Goal: Task Accomplishment & Management: Use online tool/utility

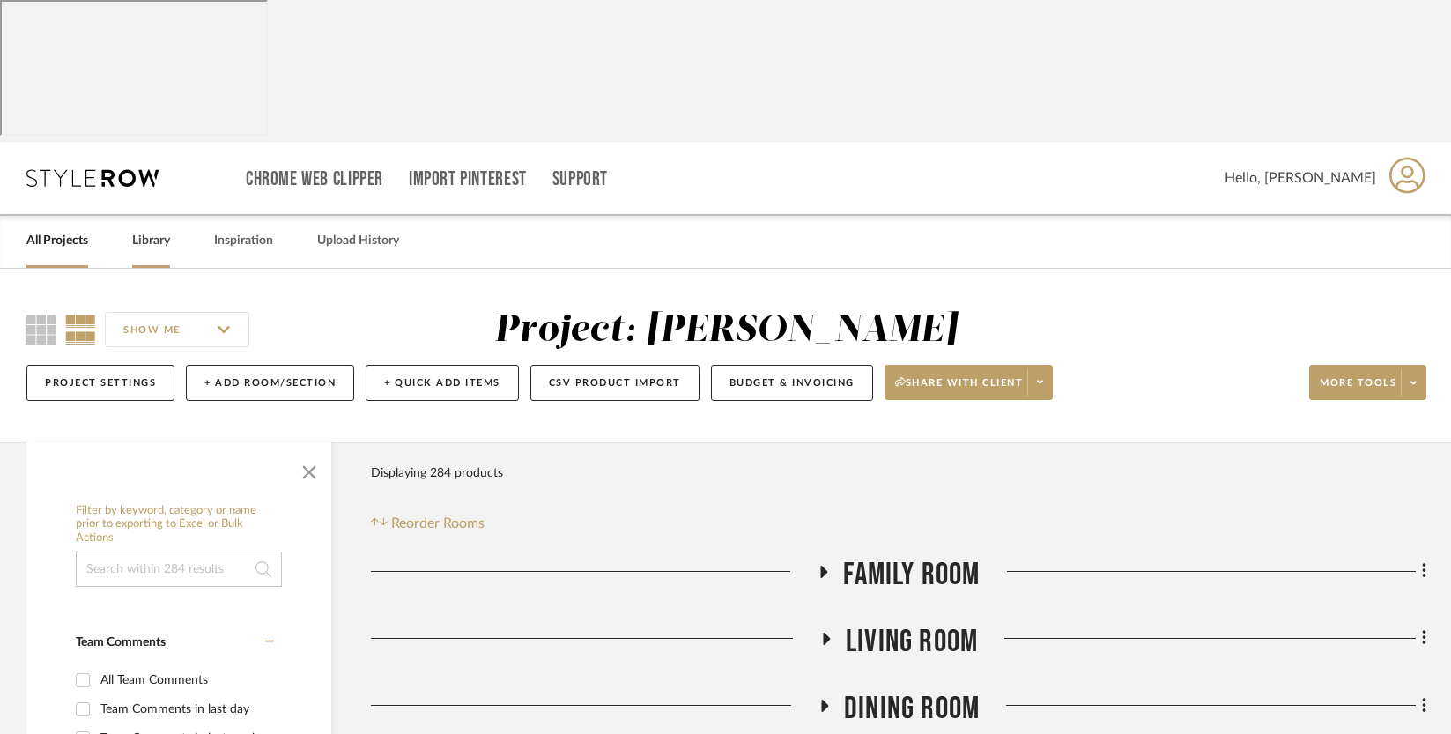
click at [165, 229] on link "Library" at bounding box center [151, 241] width 38 height 24
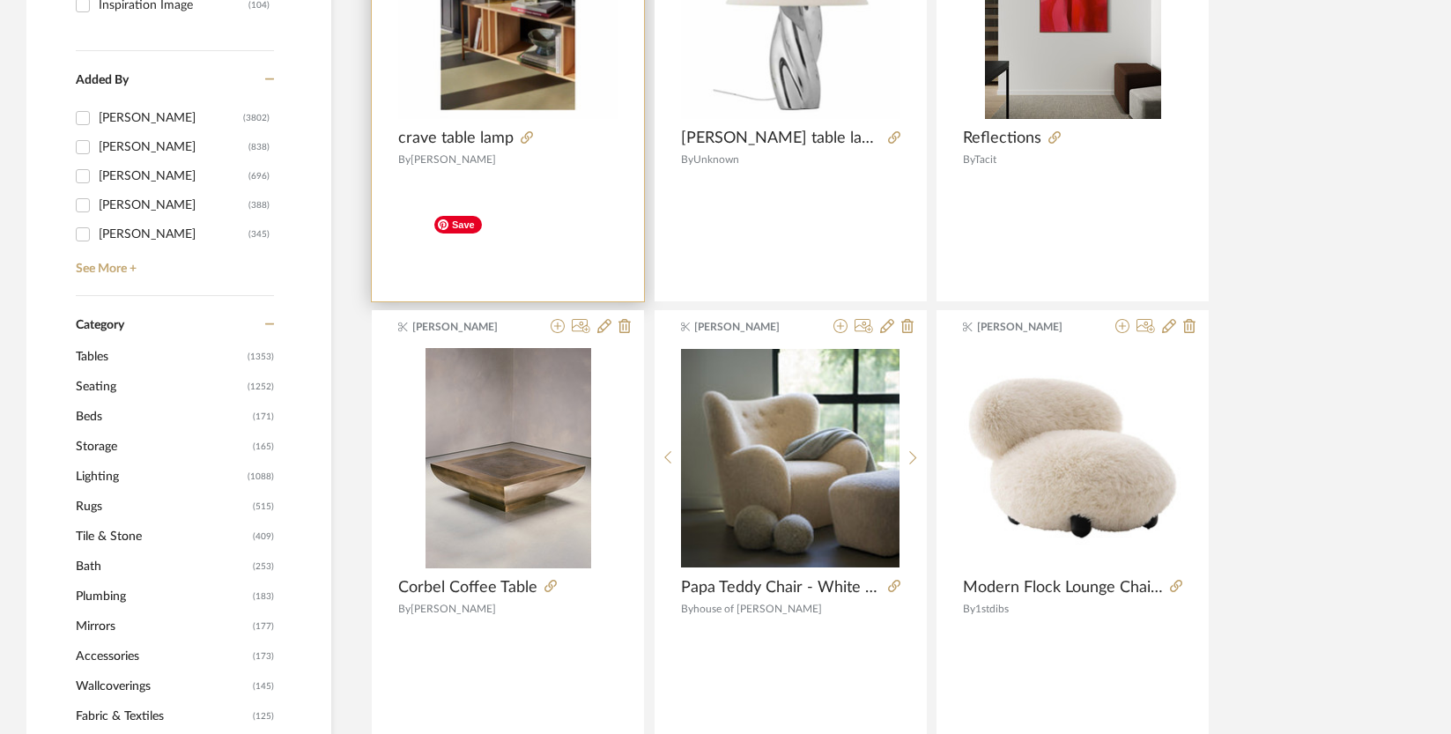
scroll to position [624, 0]
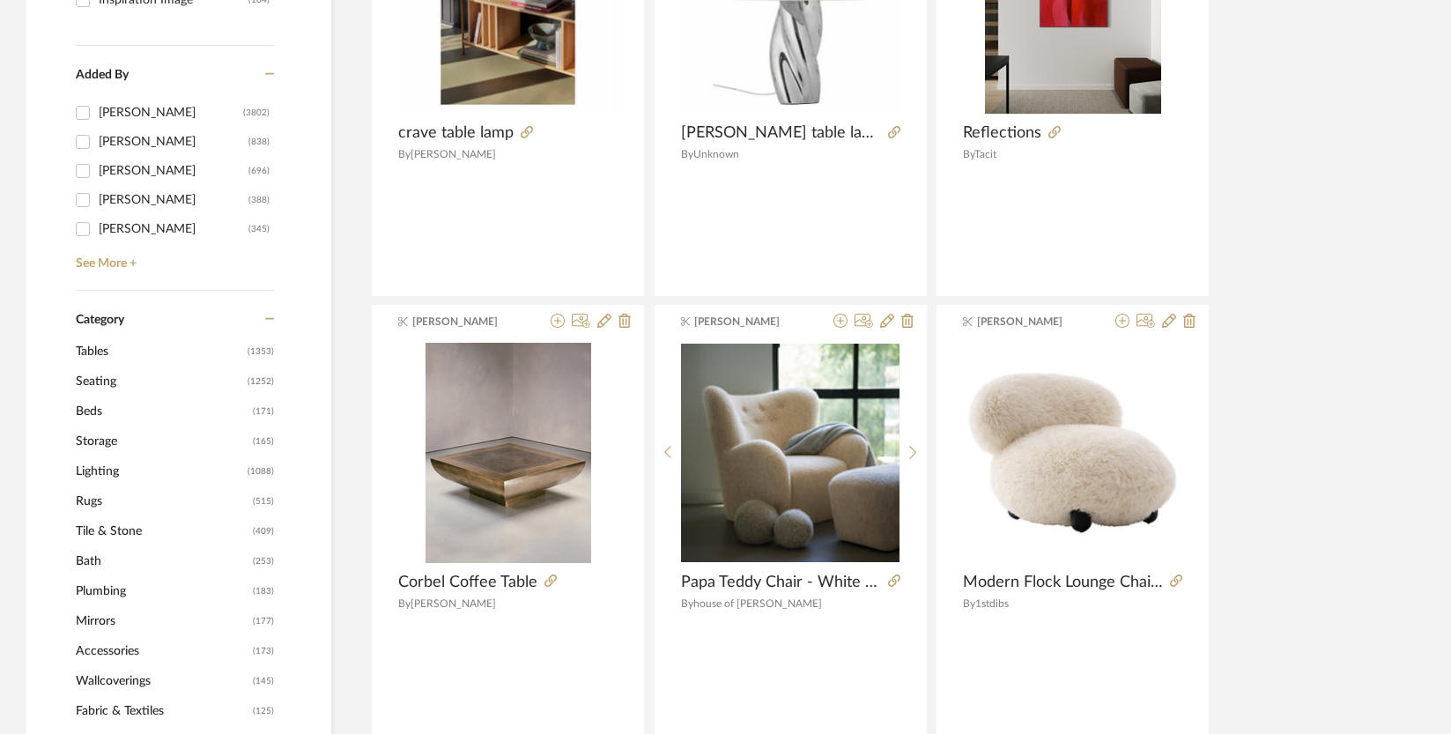
click at [94, 456] on span "Lighting" at bounding box center [159, 471] width 167 height 30
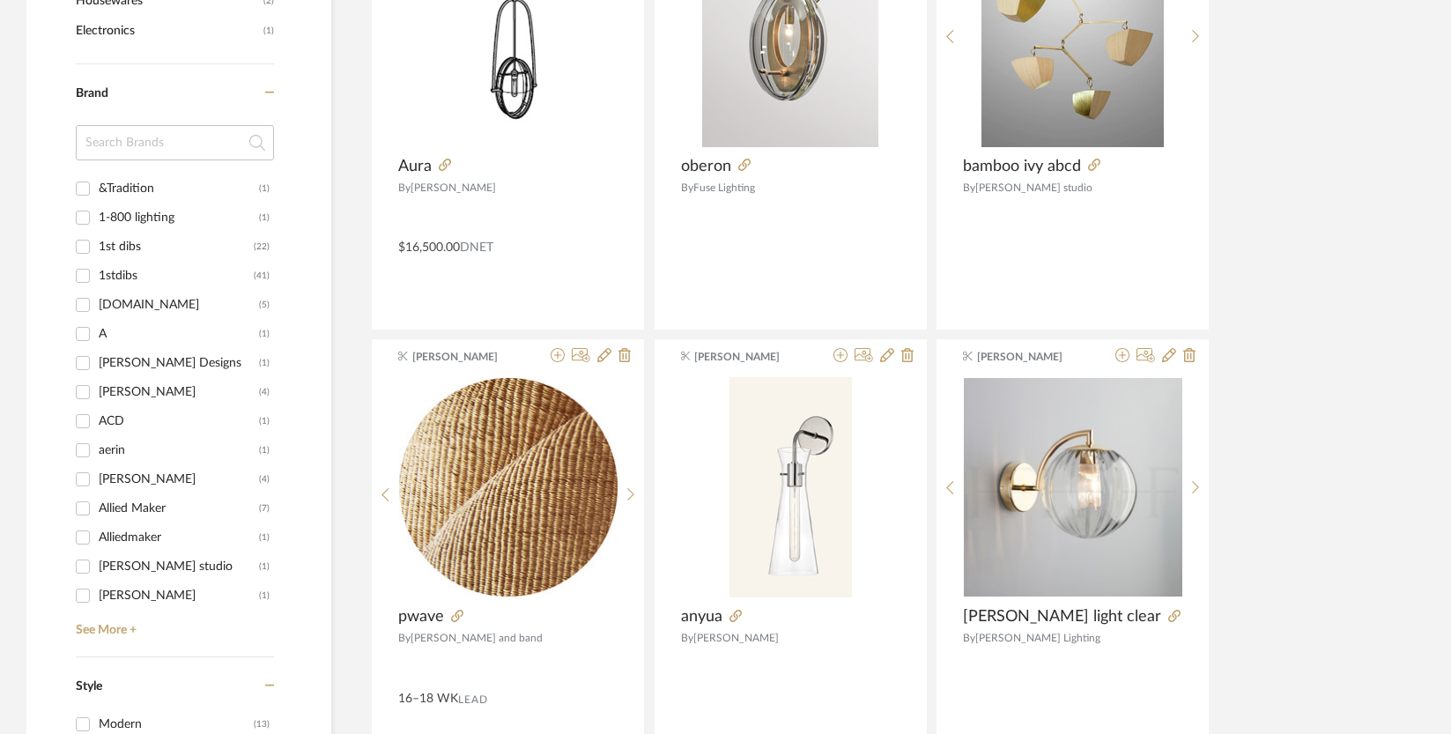
scroll to position [2017, 0]
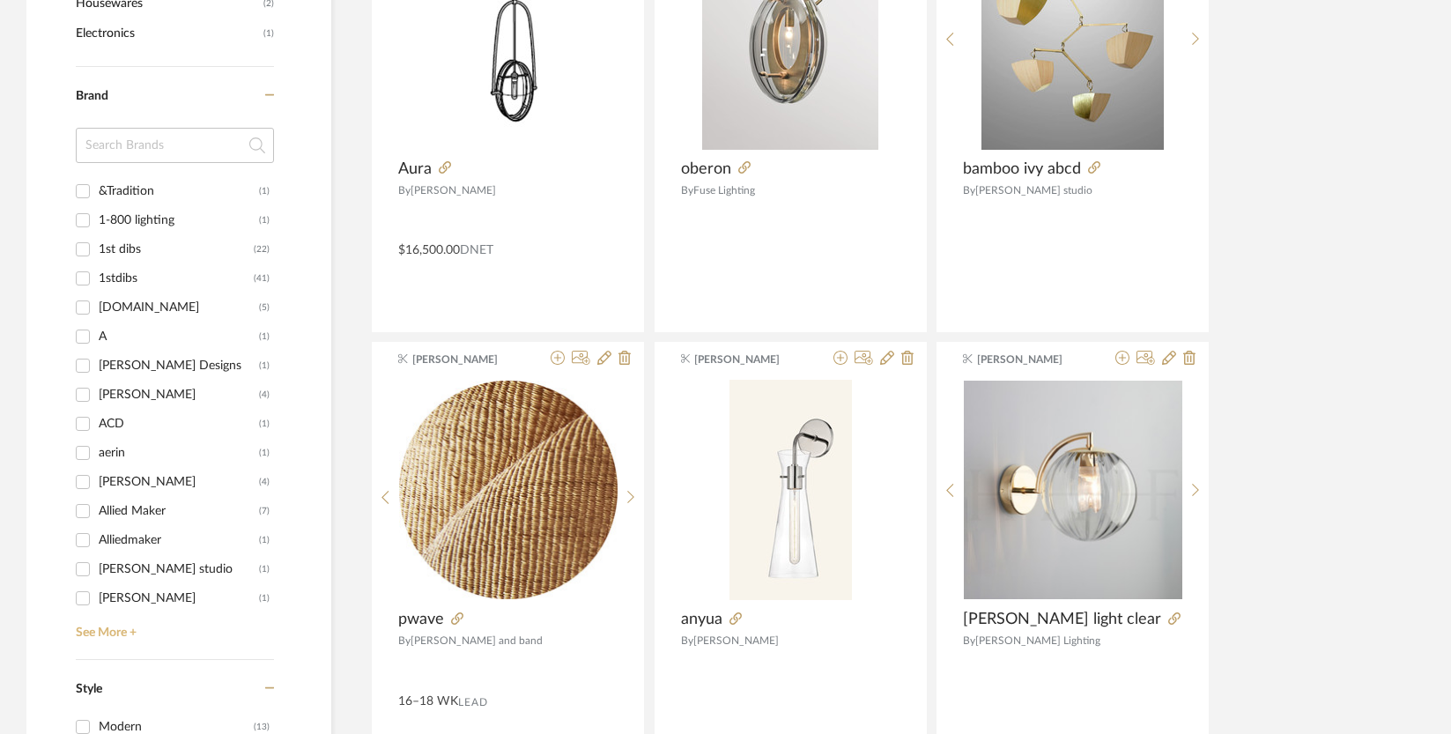
click at [113, 612] on link "See More +" at bounding box center [172, 626] width 203 height 28
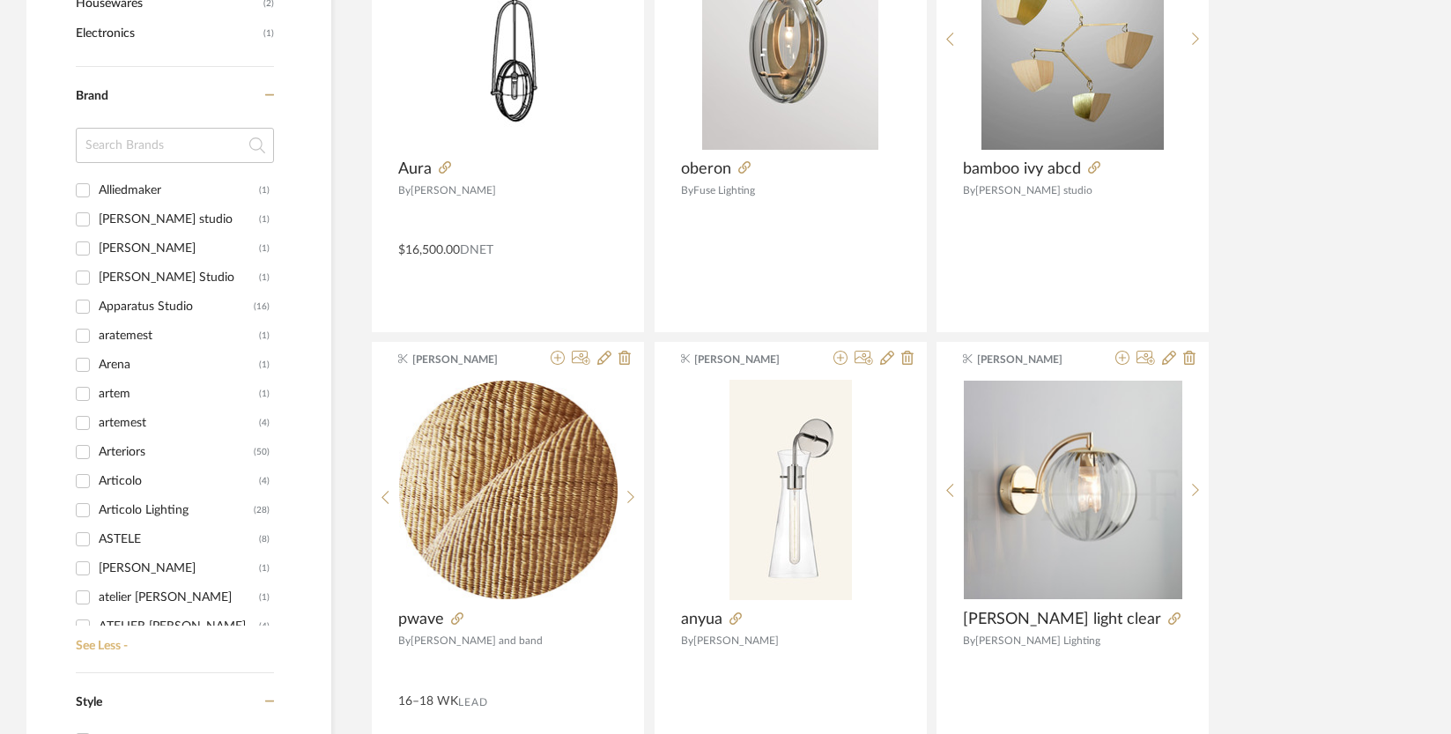
scroll to position [353, 0]
click at [123, 492] on div "Articolo Lighting" at bounding box center [176, 506] width 155 height 28
click at [97, 492] on input "Articolo Lighting (28)" at bounding box center [83, 506] width 28 height 28
checkbox input "true"
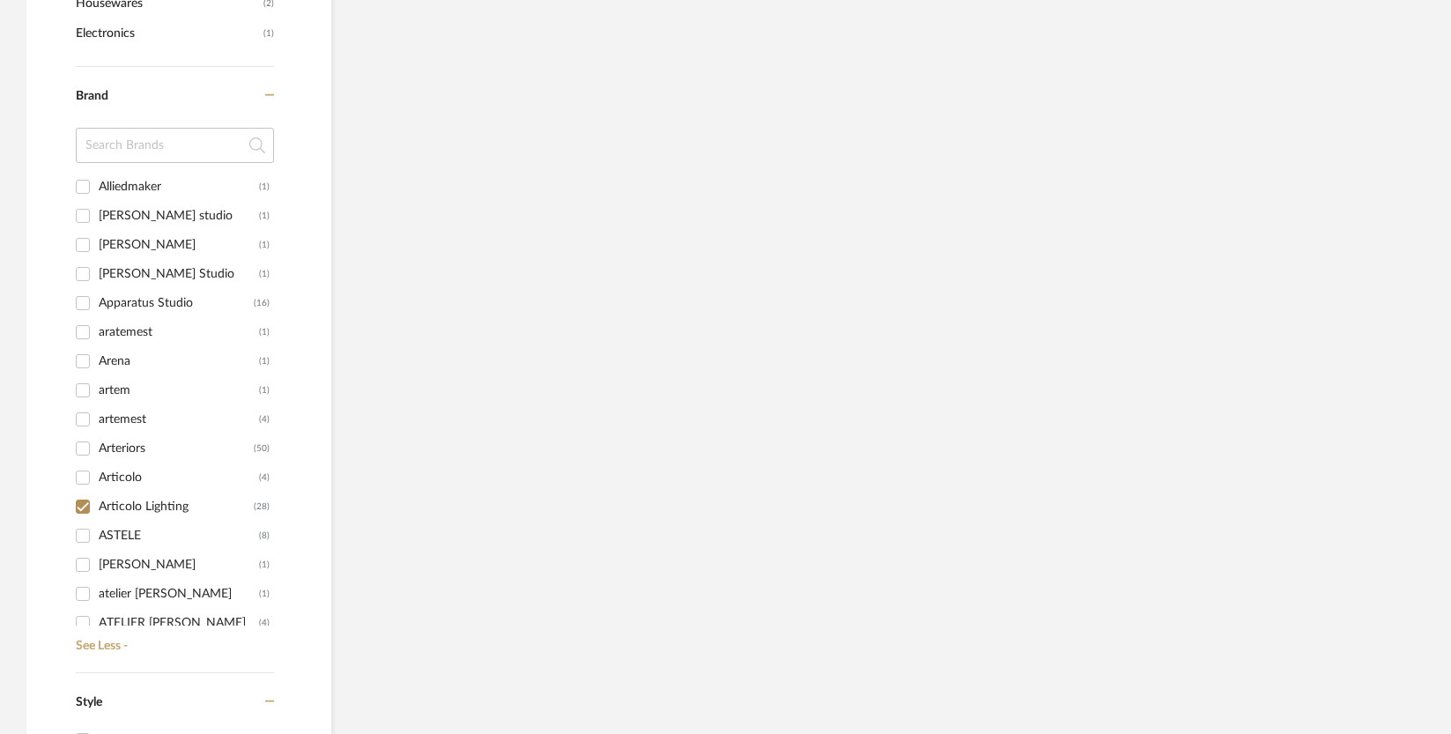
scroll to position [951, 0]
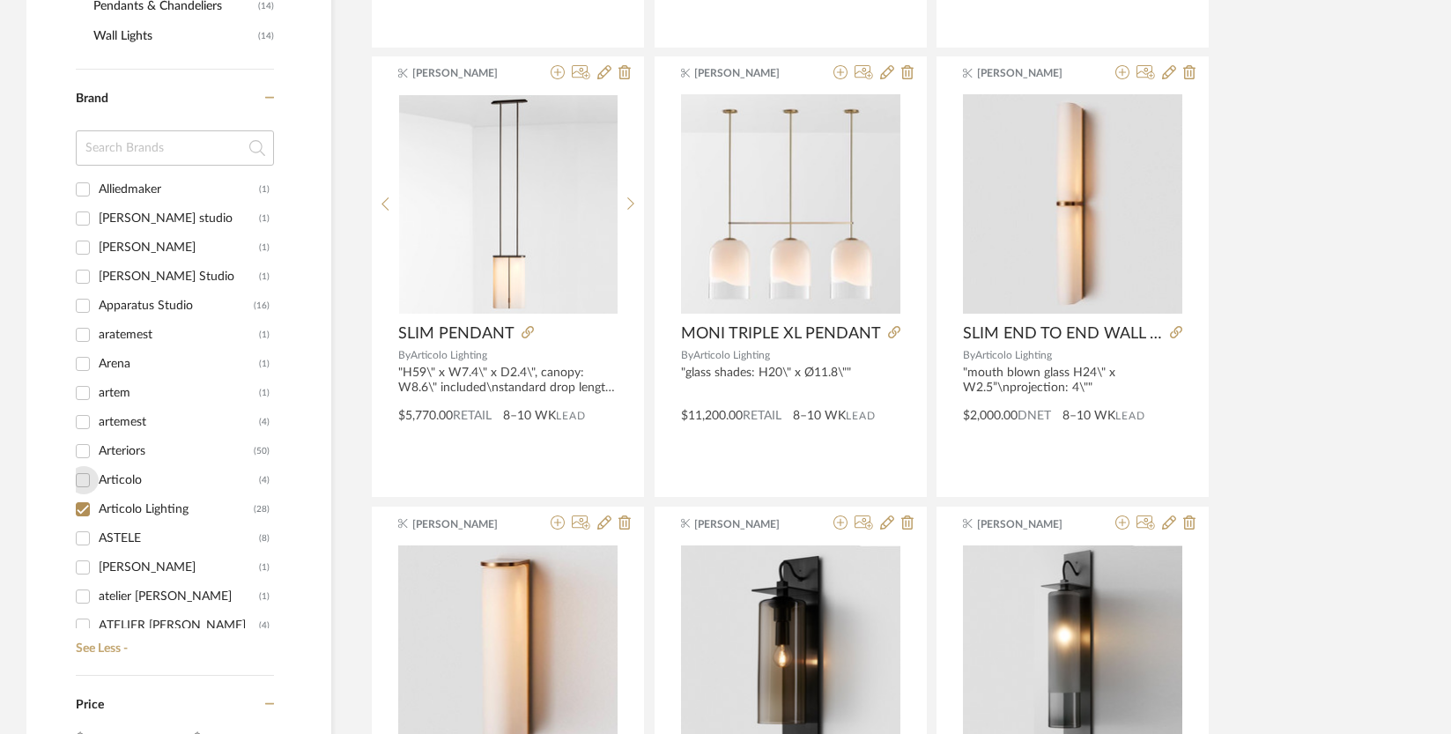
click at [84, 466] on input "Articolo (4)" at bounding box center [83, 480] width 28 height 28
checkbox input "true"
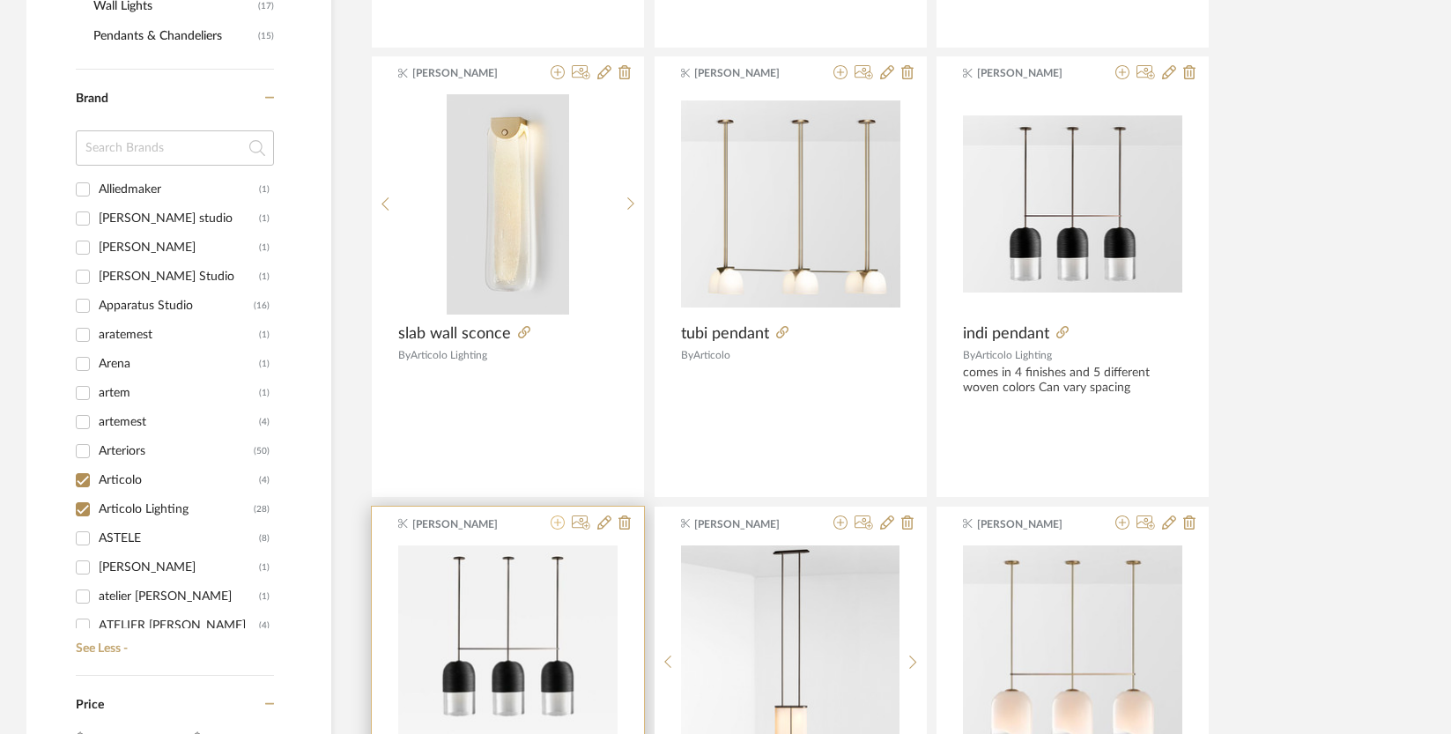
click at [555, 515] on icon at bounding box center [558, 522] width 14 height 14
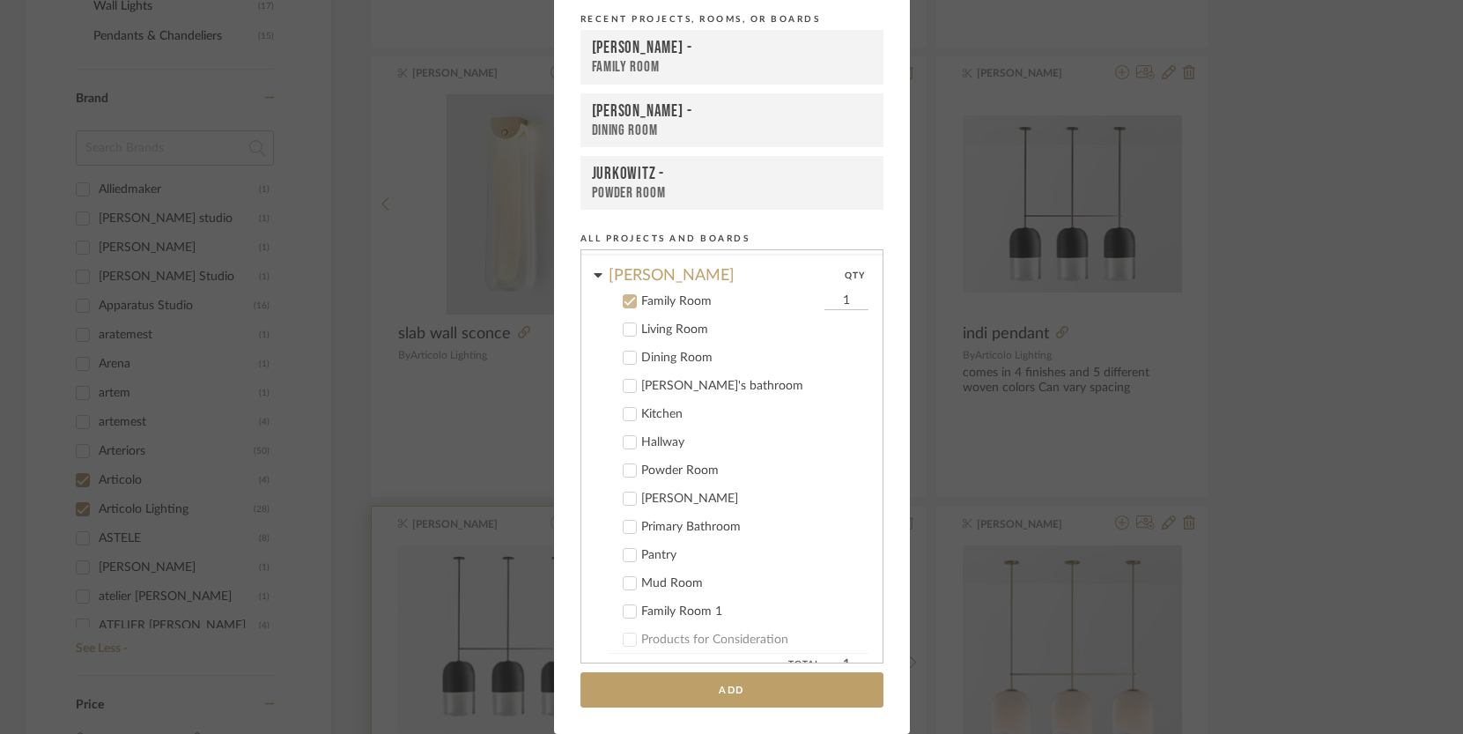
scroll to position [62, 0]
click at [624, 299] on icon at bounding box center [629, 299] width 11 height 9
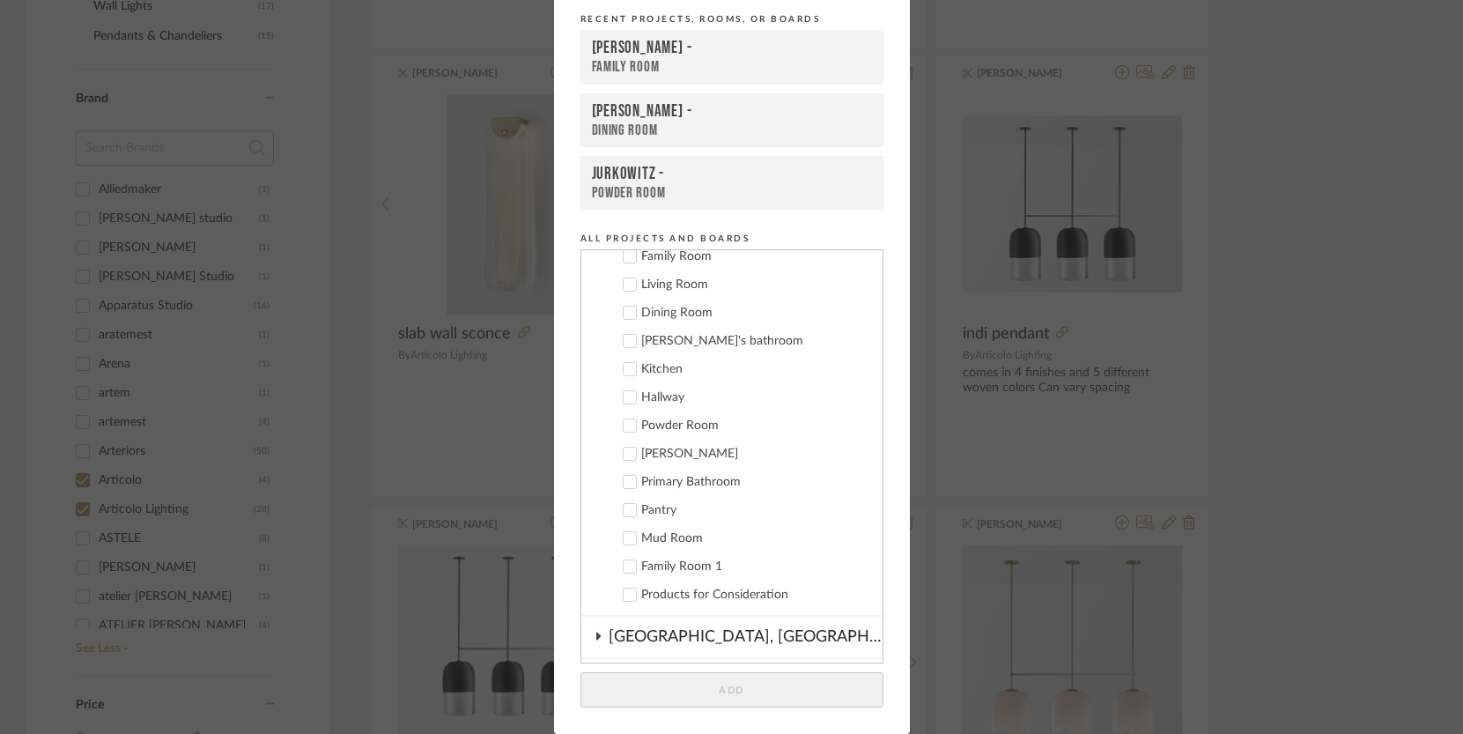
scroll to position [0, 0]
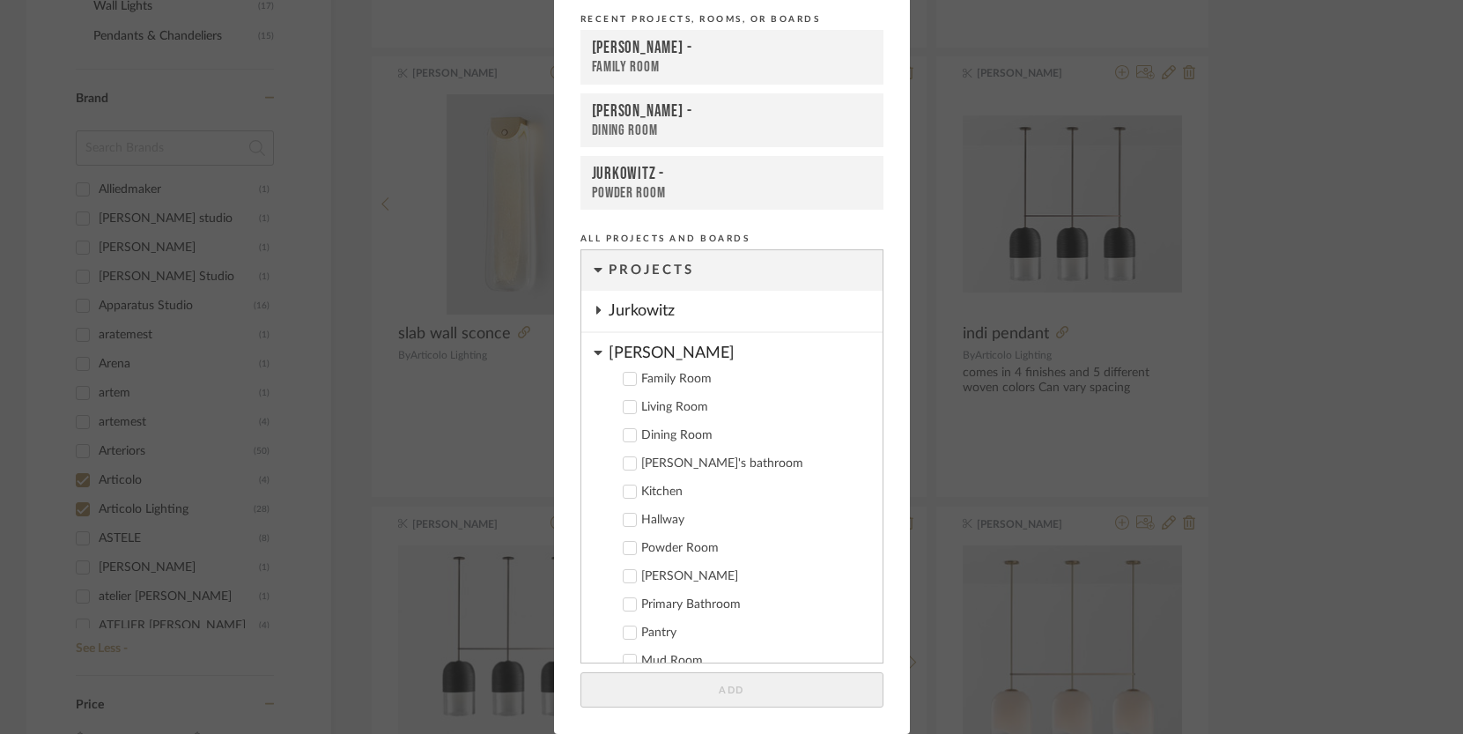
click at [600, 309] on icon at bounding box center [598, 310] width 14 height 9
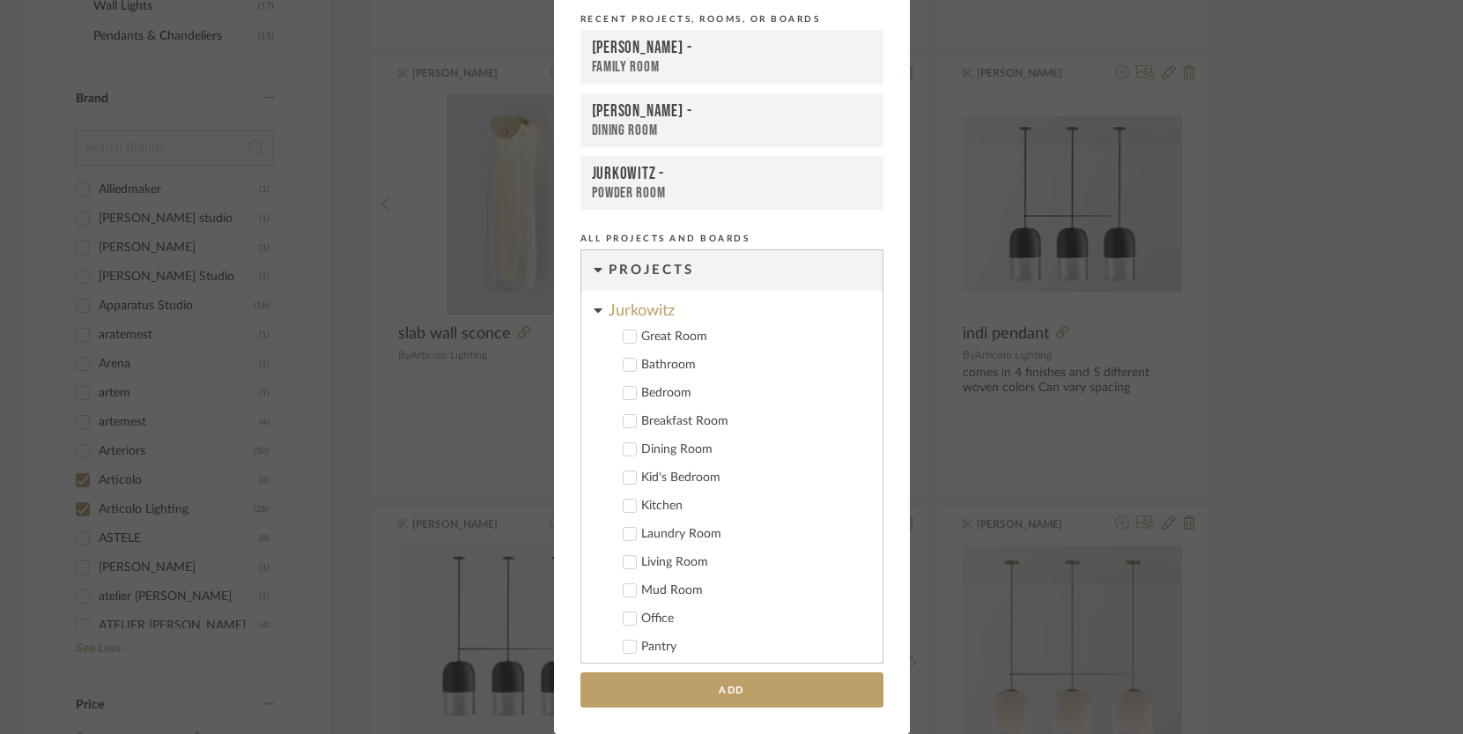
click at [624, 447] on icon at bounding box center [630, 449] width 12 height 12
click at [698, 697] on button "Add" at bounding box center [732, 690] width 303 height 36
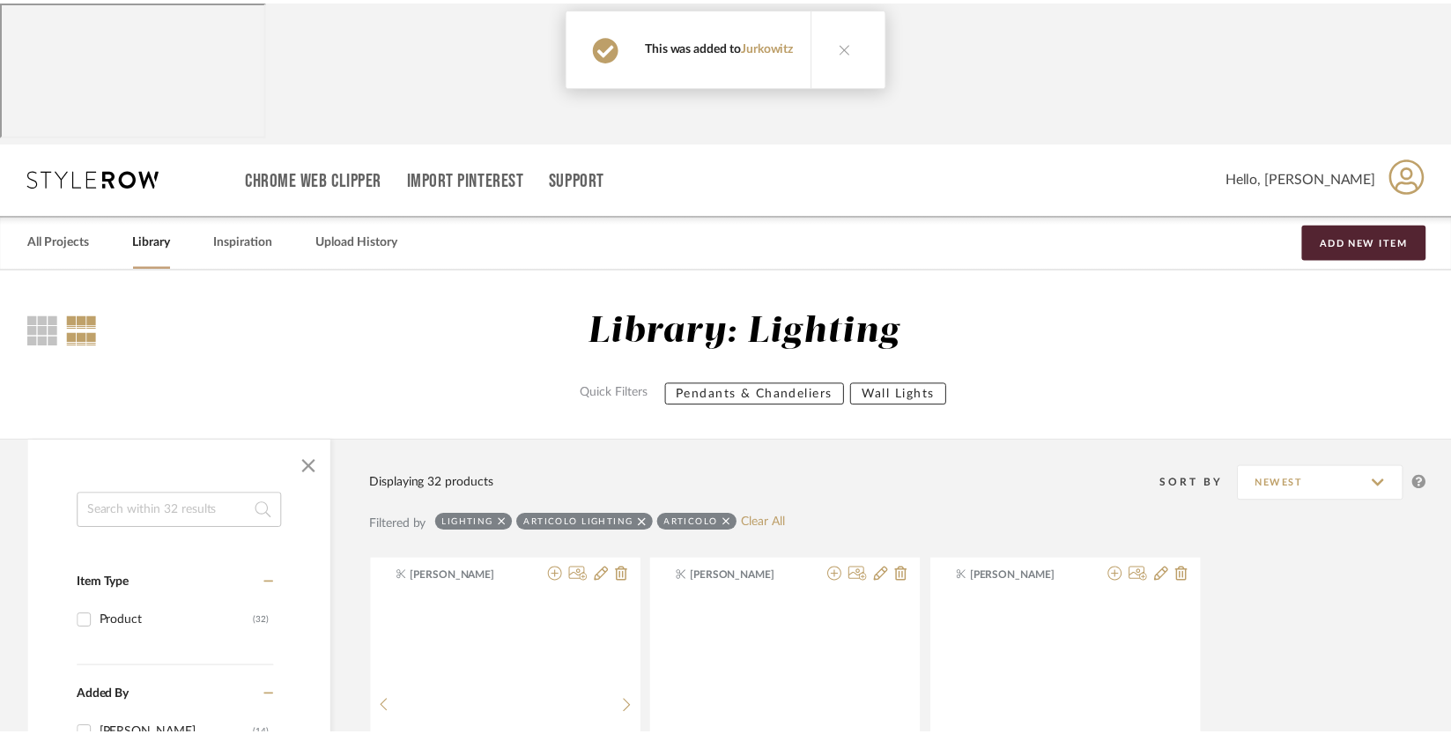
scroll to position [951, 0]
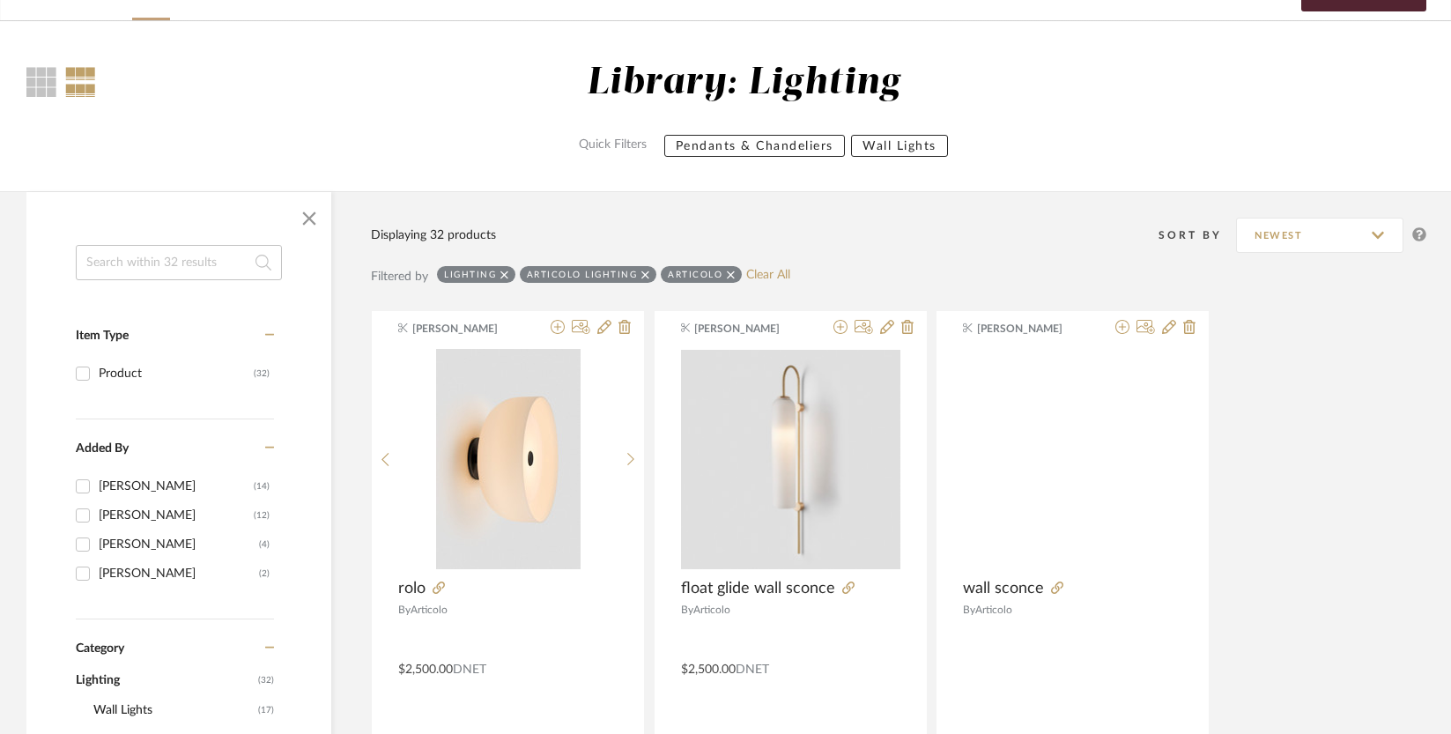
scroll to position [0, 0]
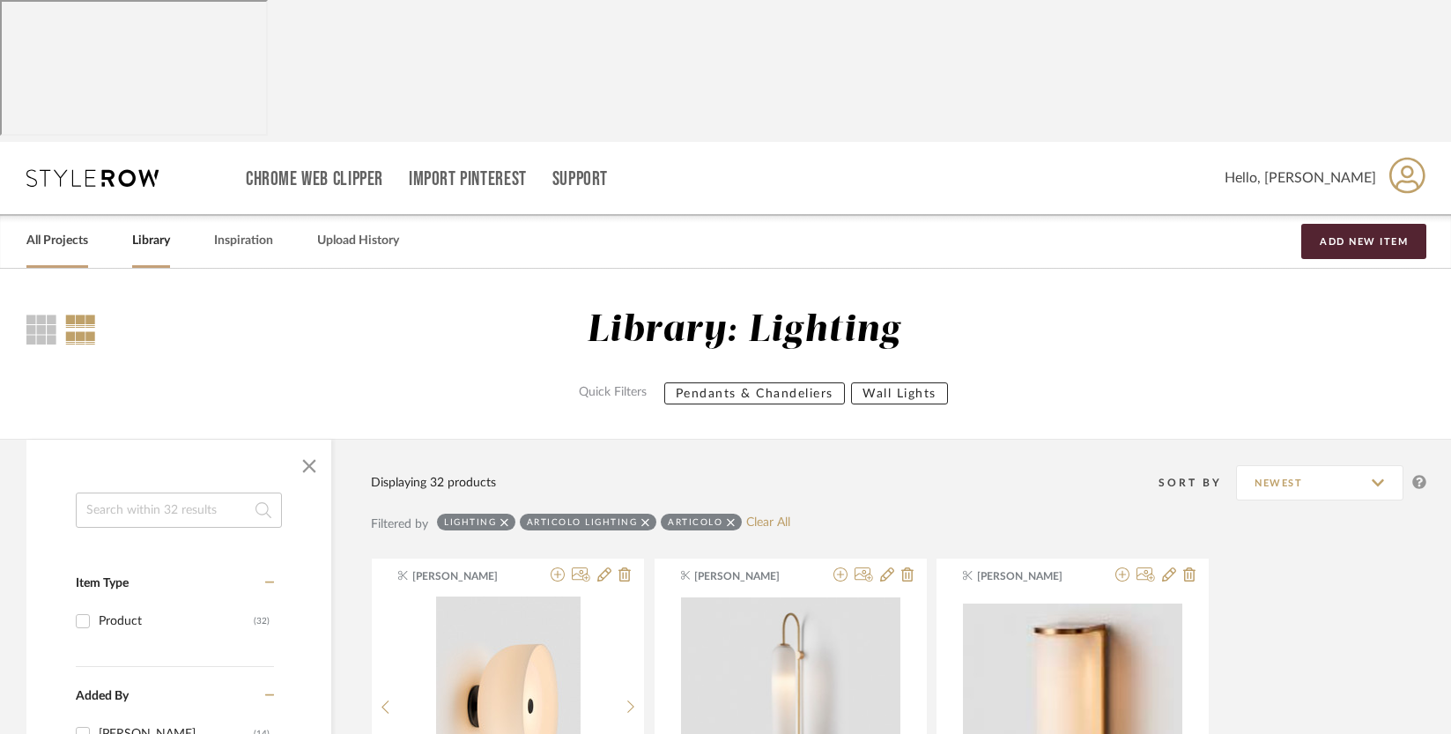
click at [43, 229] on link "All Projects" at bounding box center [57, 241] width 62 height 24
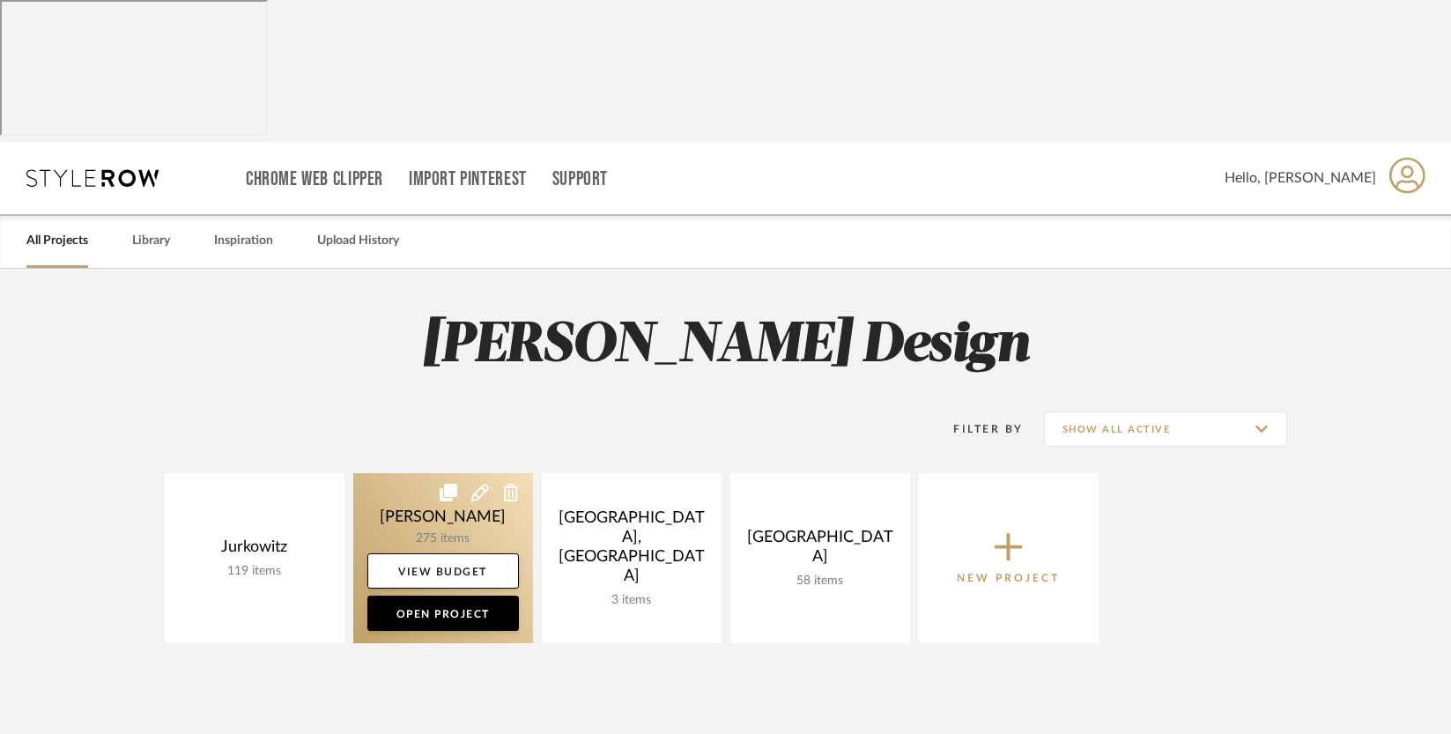
click at [391, 473] on link at bounding box center [443, 558] width 180 height 170
